Goal: Navigation & Orientation: Find specific page/section

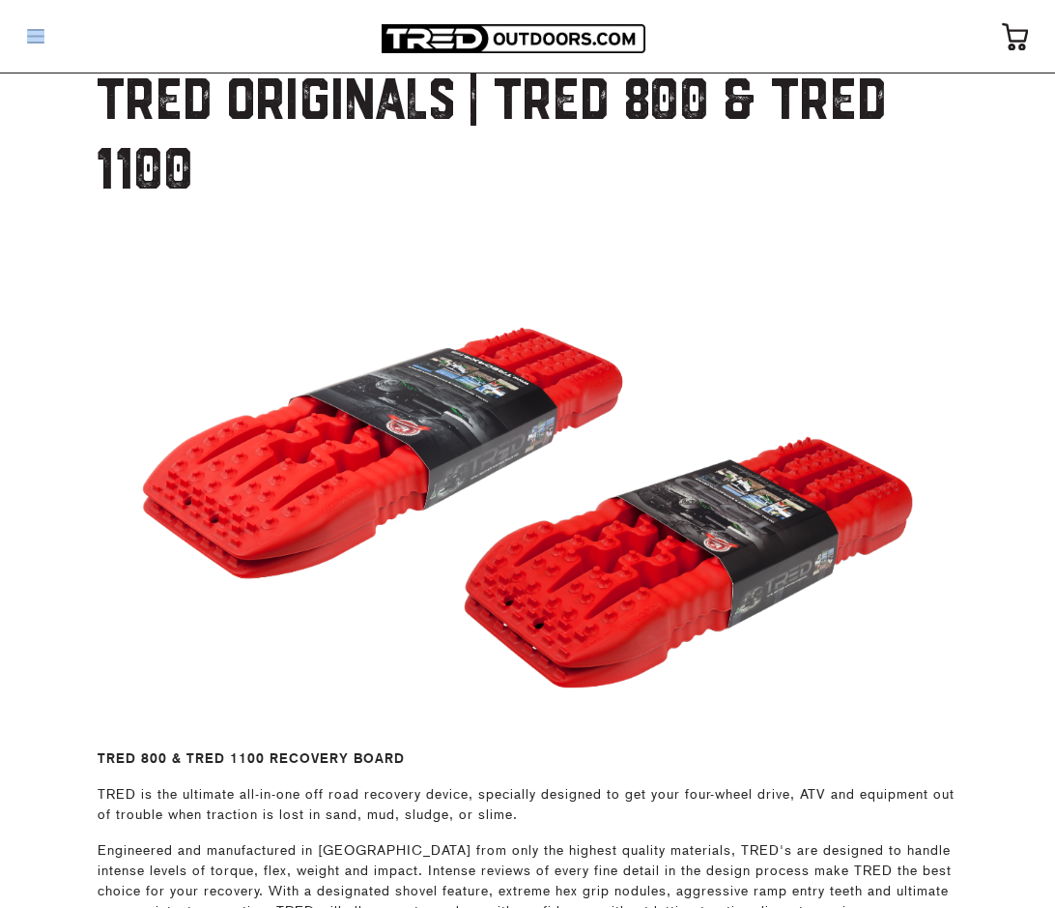
click at [43, 29] on div at bounding box center [35, 36] width 33 height 31
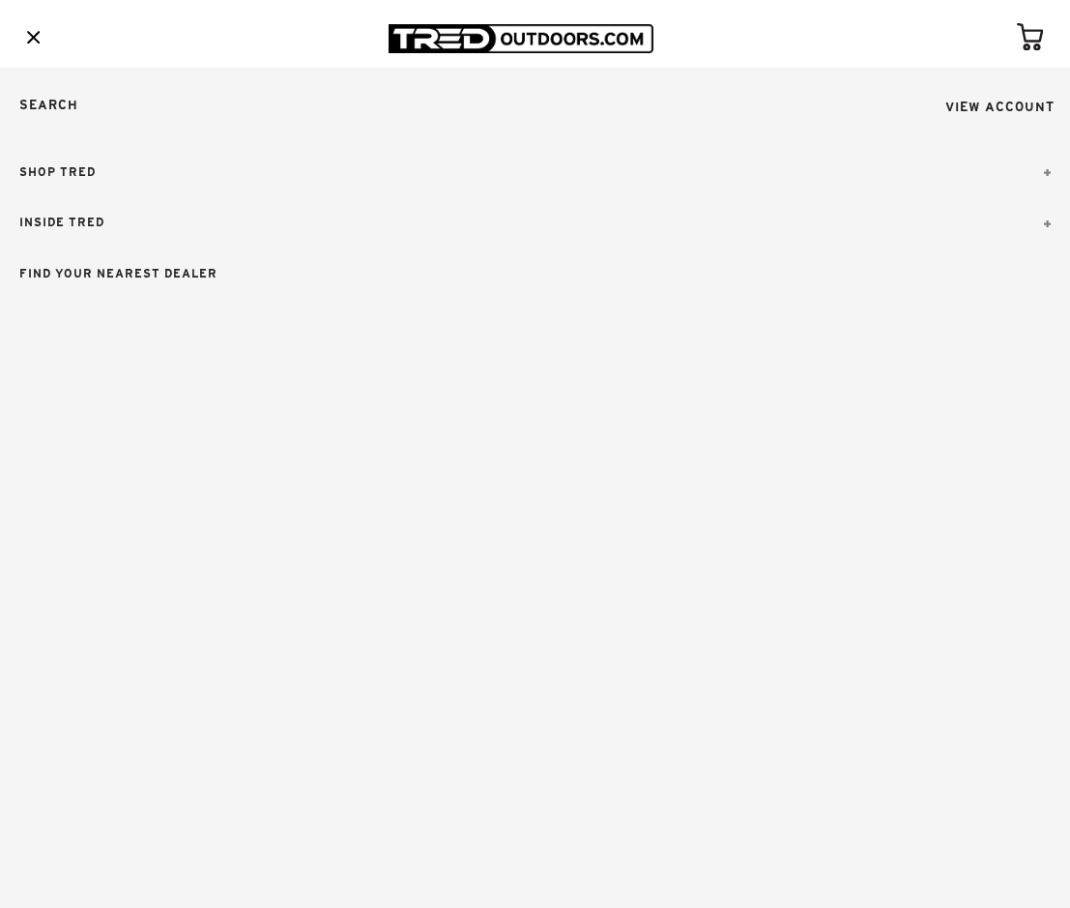
click at [104, 174] on link "SHOP TRED" at bounding box center [535, 172] width 1070 height 51
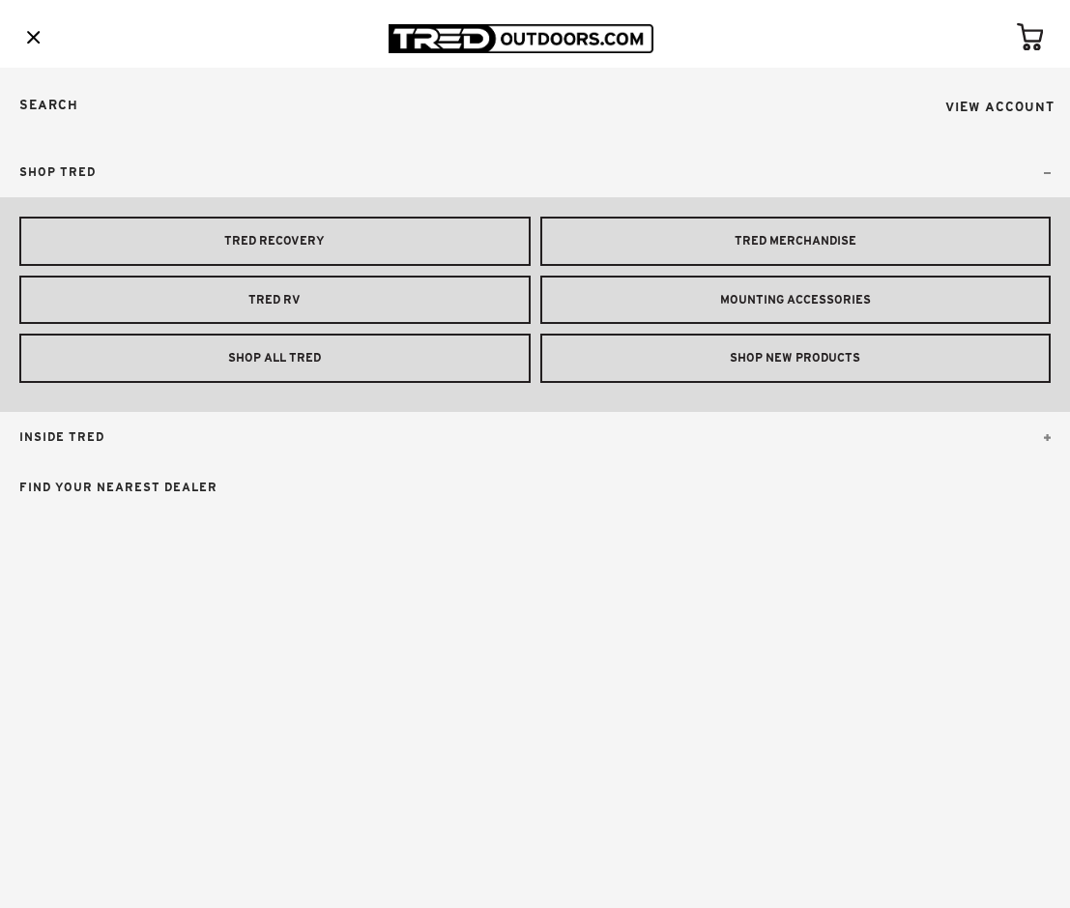
click at [305, 245] on link "TRED RECOVERY" at bounding box center [274, 240] width 511 height 49
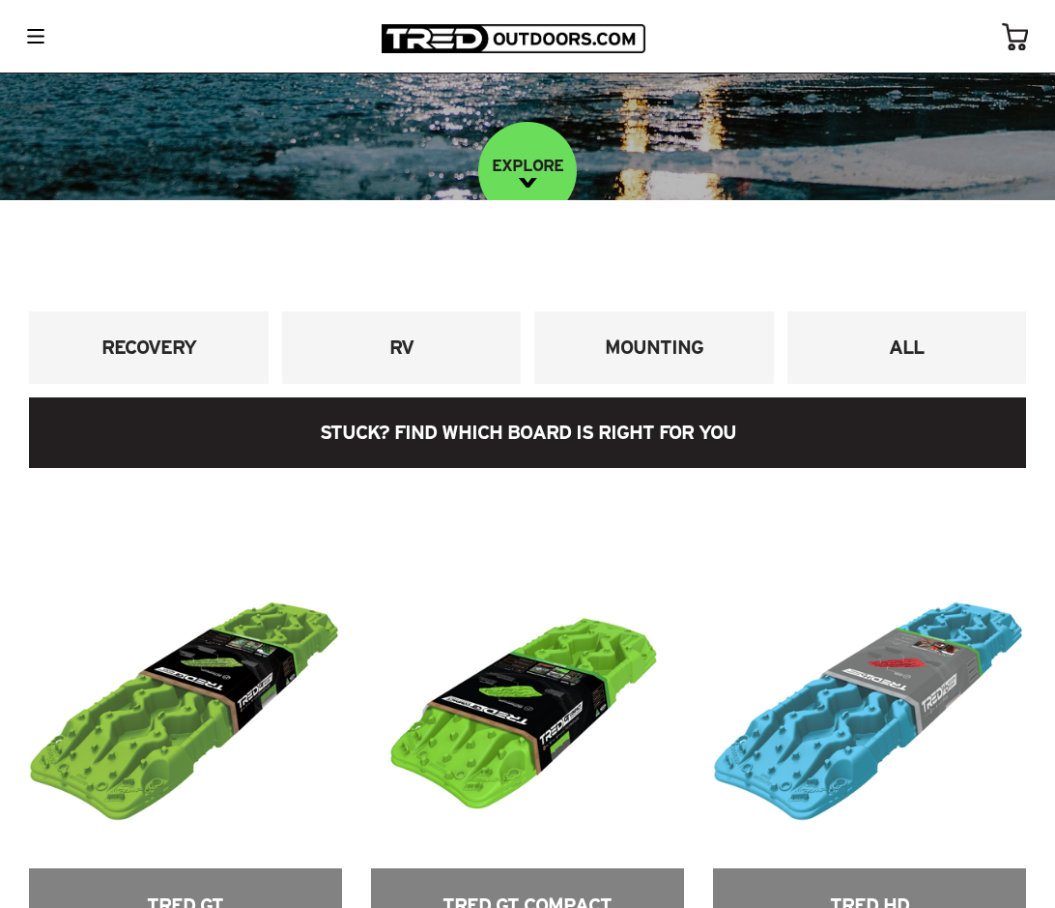
scroll to position [677, 0]
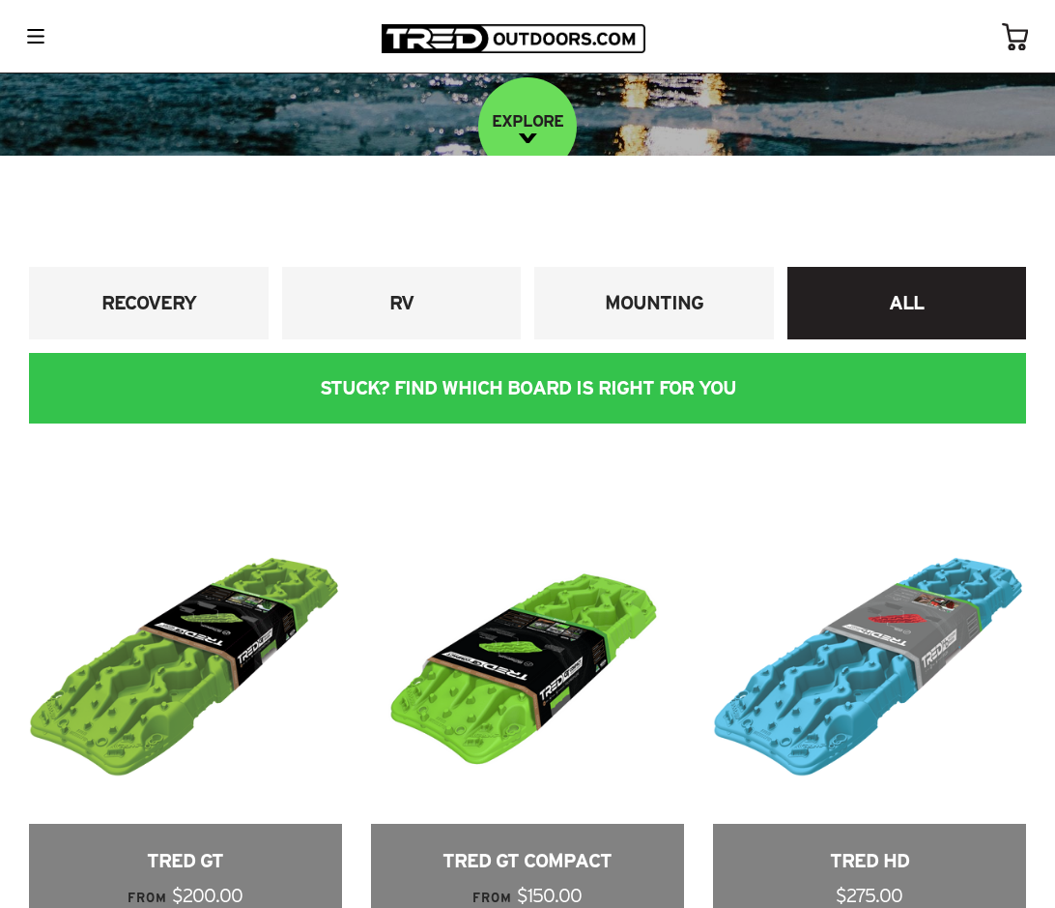
click at [924, 304] on h4 "ALL" at bounding box center [907, 303] width 211 height 26
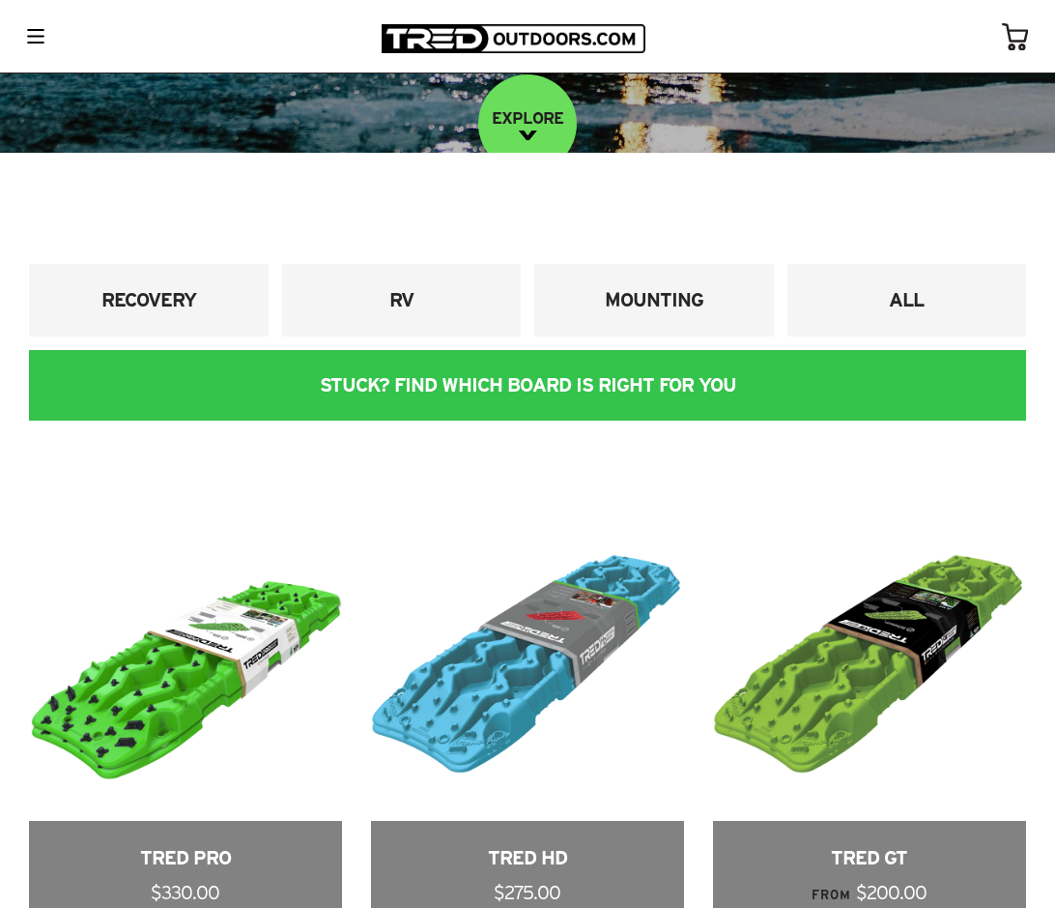
scroll to position [677, 0]
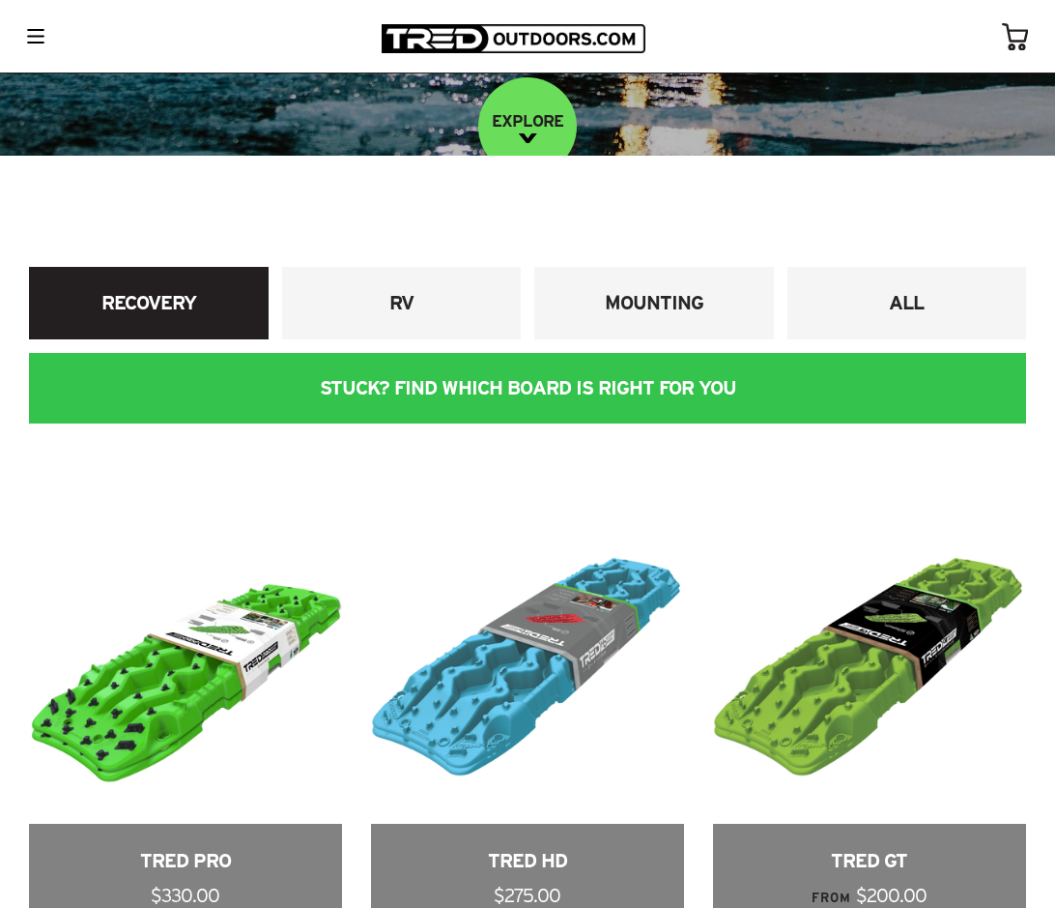
click at [233, 290] on h4 "RECOVERY" at bounding box center [148, 303] width 211 height 26
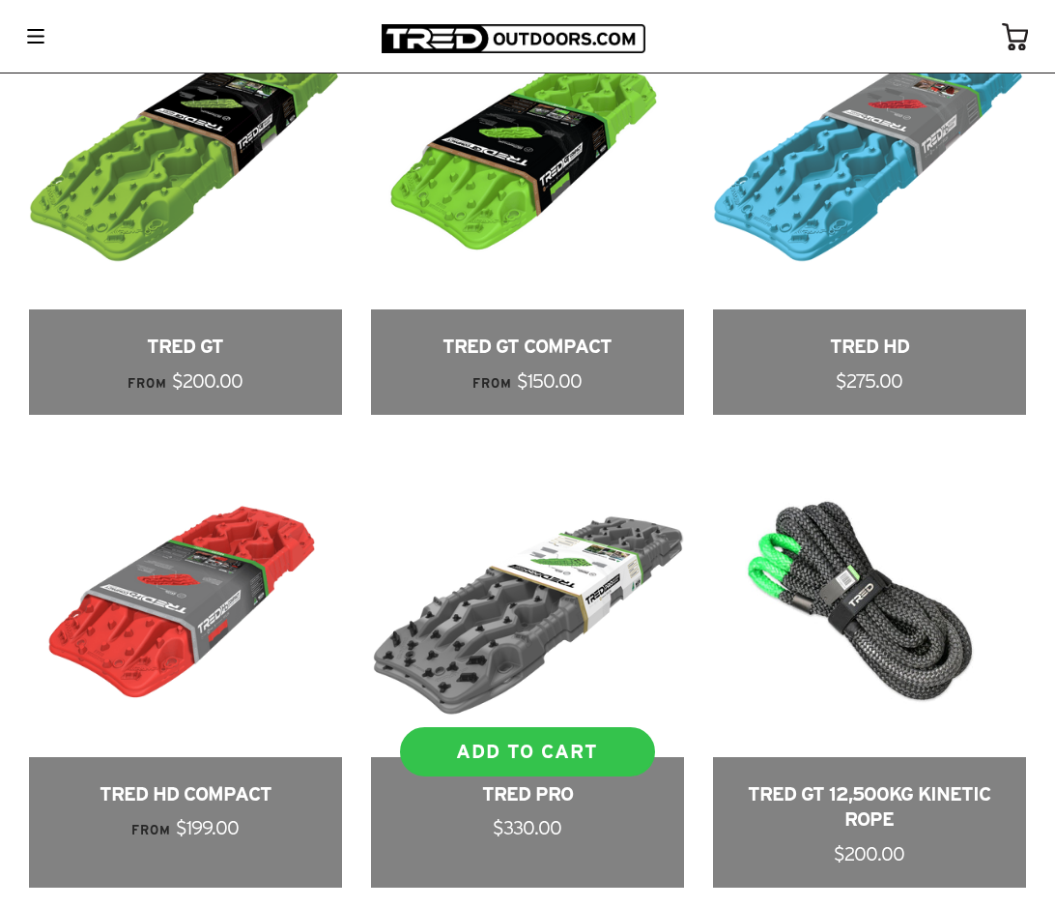
scroll to position [1256, 0]
